Goal: Task Accomplishment & Management: Complete application form

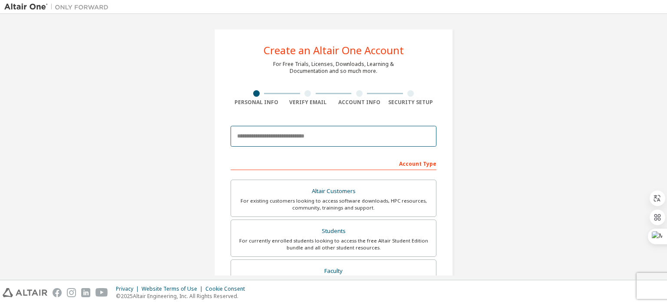
click at [259, 133] on input "email" at bounding box center [334, 136] width 206 height 21
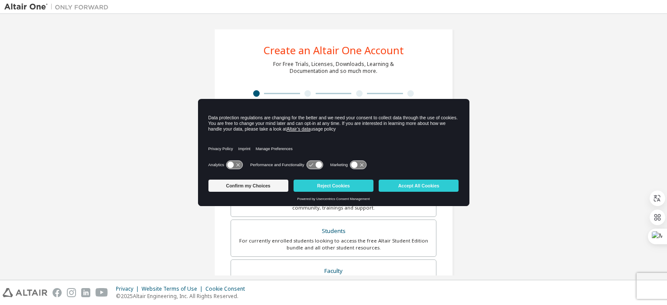
click at [543, 116] on div "Create an Altair One Account For Free Trials, Licenses, Downloads, Learning & D…" at bounding box center [333, 248] width 659 height 460
click at [570, 84] on div "Create an Altair One Account For Free Trials, Licenses, Downloads, Learning & D…" at bounding box center [333, 248] width 659 height 460
click at [412, 186] on button "Accept All Cookies" at bounding box center [419, 186] width 80 height 12
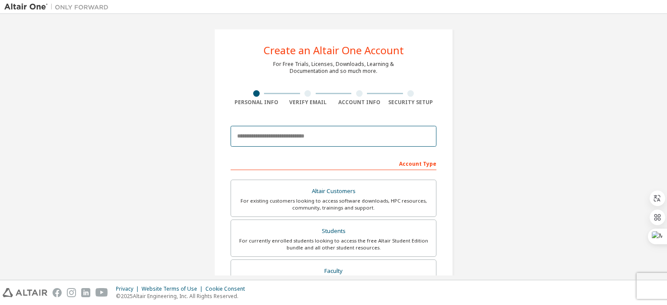
click at [300, 139] on input "email" at bounding box center [334, 136] width 206 height 21
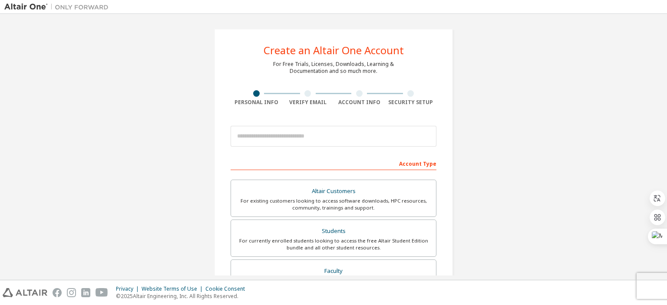
click at [475, 295] on div "Privacy Website Terms of Use Cookie Consent © 2025 Altair Engineering, Inc. All…" at bounding box center [333, 293] width 667 height 25
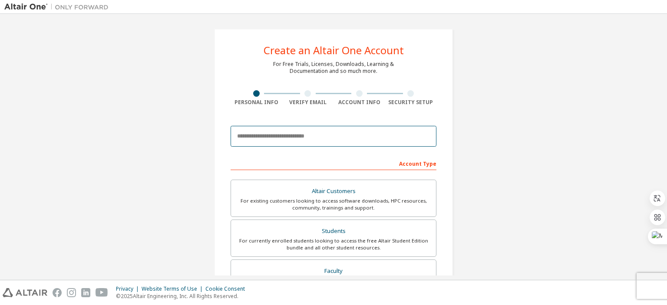
click at [280, 136] on input "email" at bounding box center [334, 136] width 206 height 21
paste input "**********"
type input "**********"
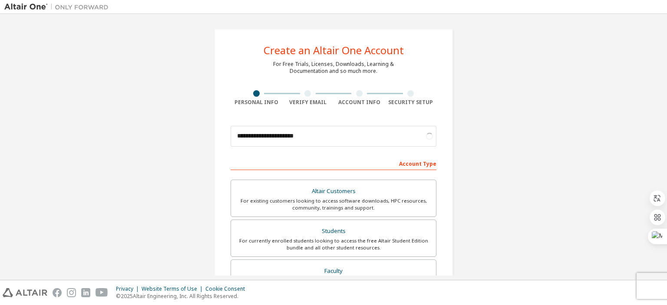
click at [297, 152] on form "**********" at bounding box center [334, 292] width 206 height 341
click at [424, 166] on div "Account Type" at bounding box center [334, 163] width 206 height 14
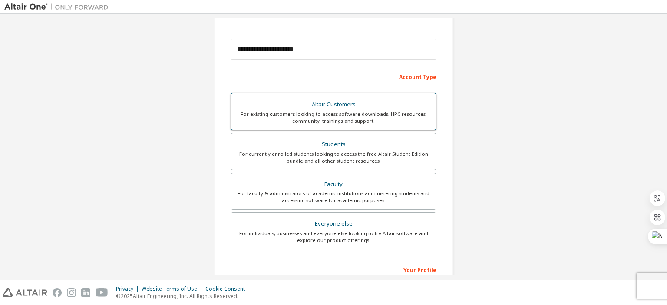
scroll to position [174, 0]
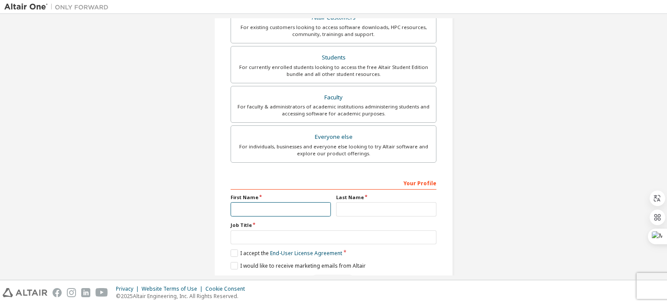
click at [285, 208] on input "text" at bounding box center [281, 209] width 100 height 14
type input "**"
type input "*"
click at [289, 233] on input "text" at bounding box center [334, 238] width 206 height 14
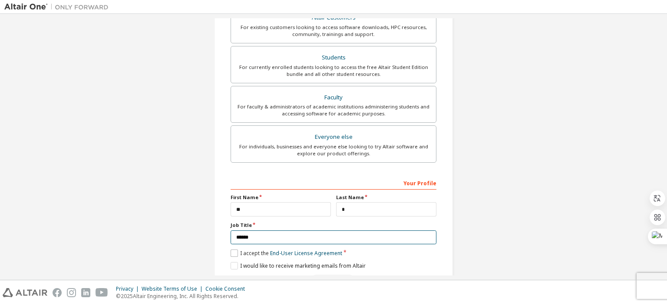
type input "******"
click at [233, 255] on label "I accept the End-User License Agreement" at bounding box center [287, 253] width 112 height 7
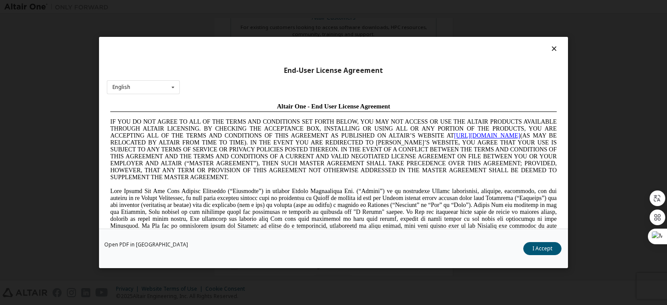
scroll to position [0, 0]
click at [172, 88] on icon at bounding box center [173, 86] width 11 height 13
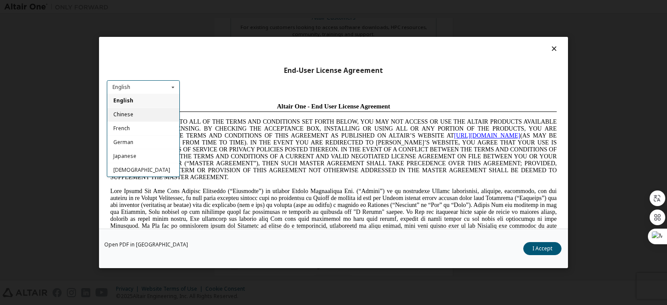
click at [148, 116] on div "Chinese" at bounding box center [143, 115] width 72 height 14
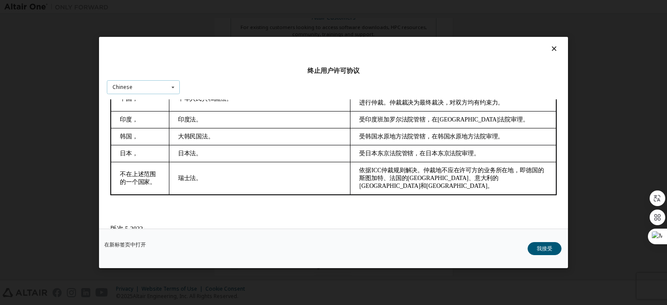
scroll to position [1889, 0]
click at [537, 246] on button "我接受" at bounding box center [545, 248] width 34 height 13
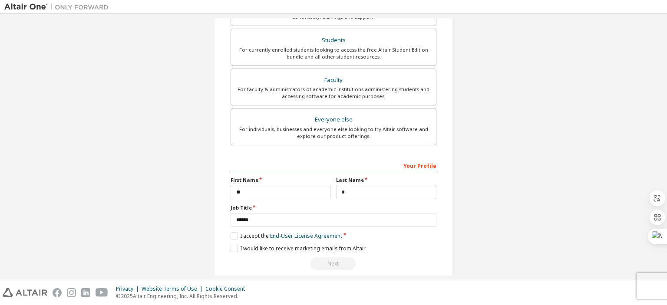
scroll to position [200, 0]
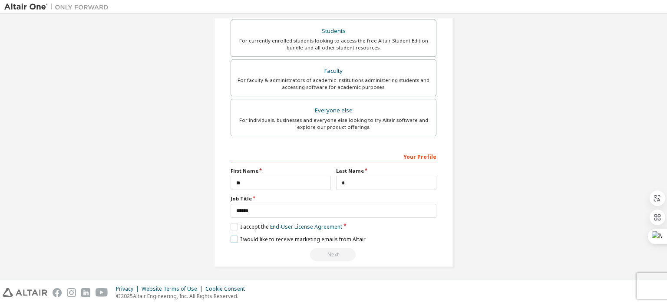
click at [232, 239] on label "I would like to receive marketing emails from Altair" at bounding box center [298, 239] width 135 height 7
click at [336, 255] on div "Next" at bounding box center [334, 254] width 206 height 13
click at [280, 153] on div "Your Profile" at bounding box center [334, 156] width 206 height 14
click at [271, 209] on input "******" at bounding box center [334, 211] width 206 height 14
click at [499, 205] on div "**********" at bounding box center [333, 48] width 659 height 460
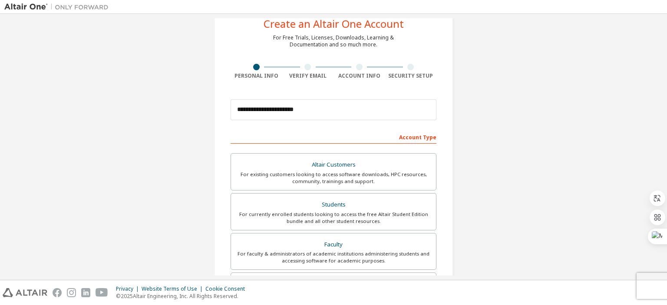
scroll to position [0, 0]
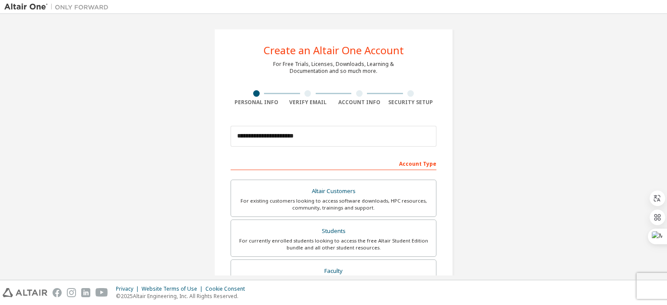
click at [414, 166] on div "Account Type" at bounding box center [334, 163] width 206 height 14
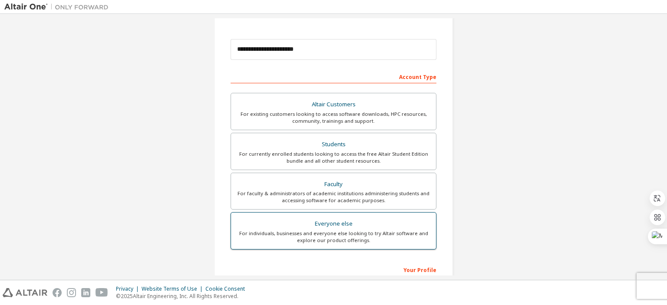
scroll to position [87, 0]
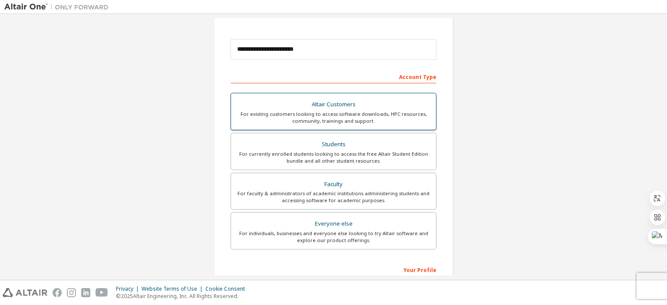
click at [342, 106] on div "Altair Customers" at bounding box center [333, 105] width 195 height 12
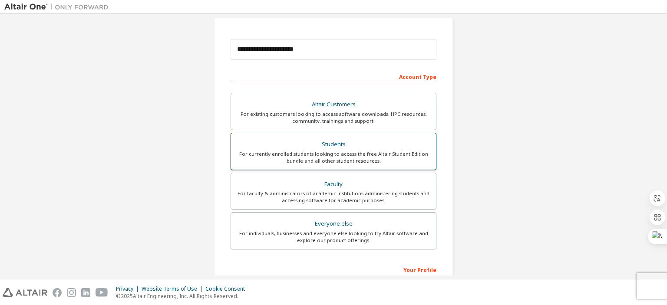
click at [348, 149] on div "Students" at bounding box center [333, 145] width 195 height 12
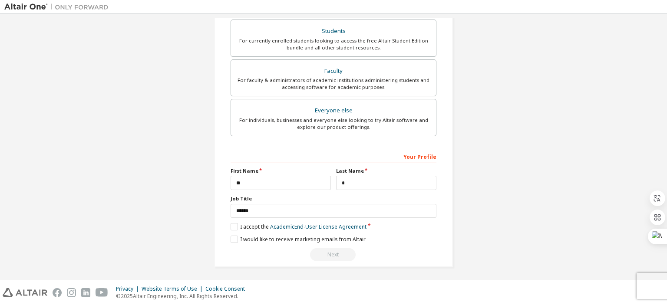
scroll to position [157, 0]
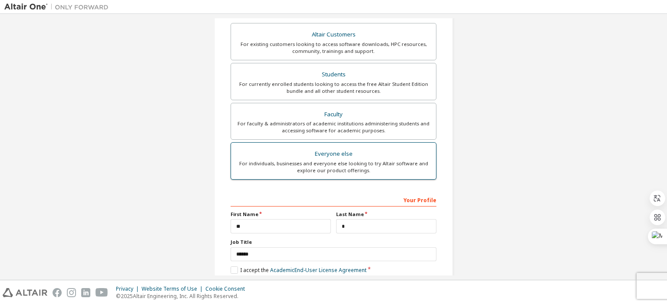
click at [344, 160] on div "For individuals, businesses and everyone else looking to try Altair software an…" at bounding box center [333, 167] width 195 height 14
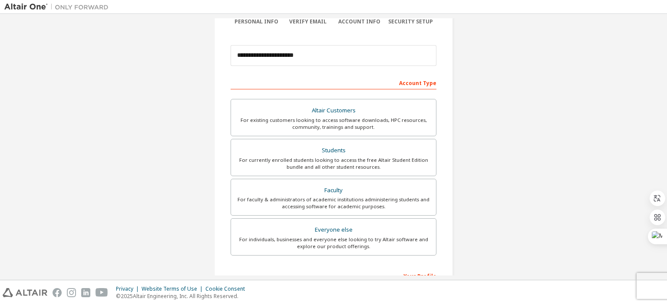
scroll to position [70, 0]
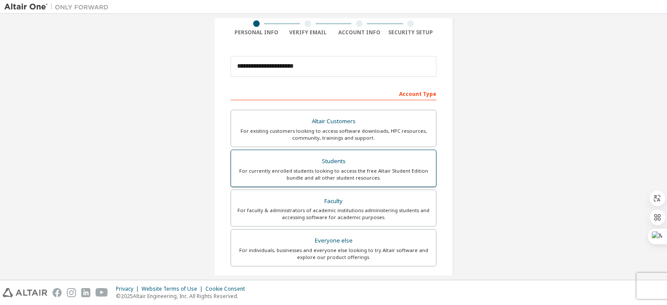
click at [355, 175] on div "For currently enrolled students looking to access the free Altair Student Editi…" at bounding box center [333, 175] width 195 height 14
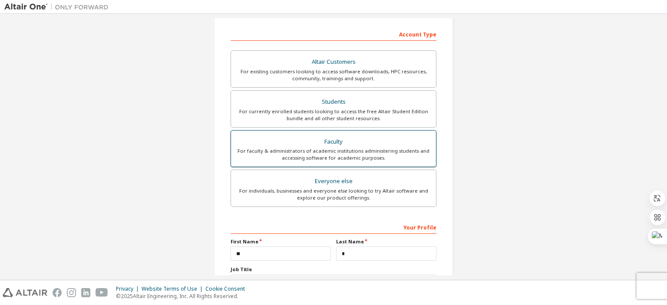
scroll to position [200, 0]
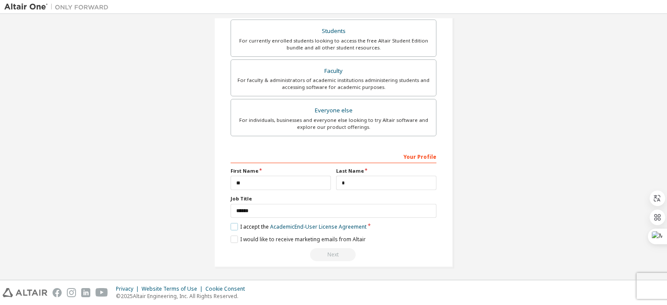
click at [234, 225] on label "I accept the Academic End-User License Agreement" at bounding box center [299, 226] width 136 height 7
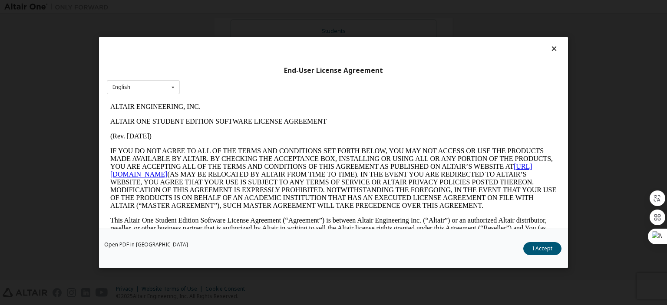
scroll to position [0, 0]
click at [174, 89] on icon at bounding box center [173, 86] width 11 height 13
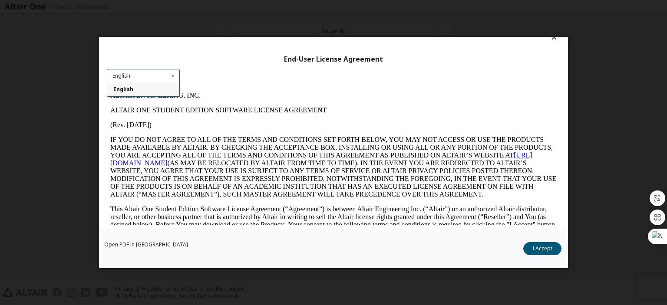
scroll to position [17, 0]
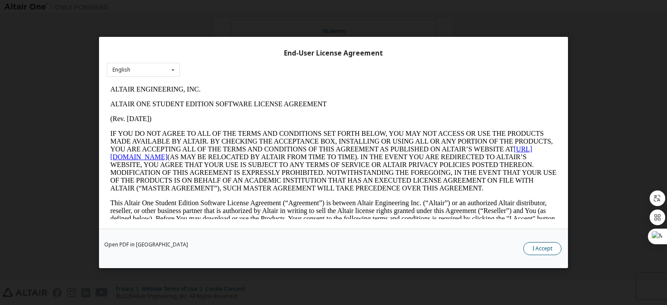
click at [554, 250] on button "I Accept" at bounding box center [542, 248] width 38 height 13
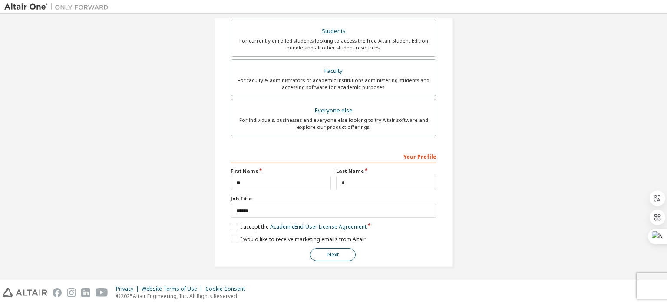
click at [328, 253] on button "Next" at bounding box center [333, 254] width 46 height 13
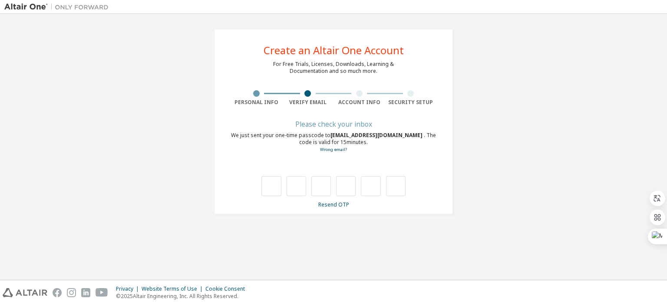
scroll to position [0, 0]
type input "*"
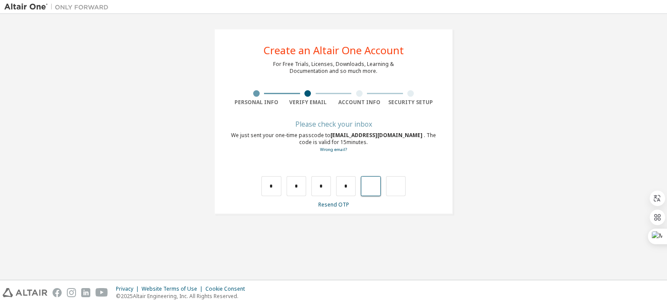
type input "*"
